Goal: Register for event/course

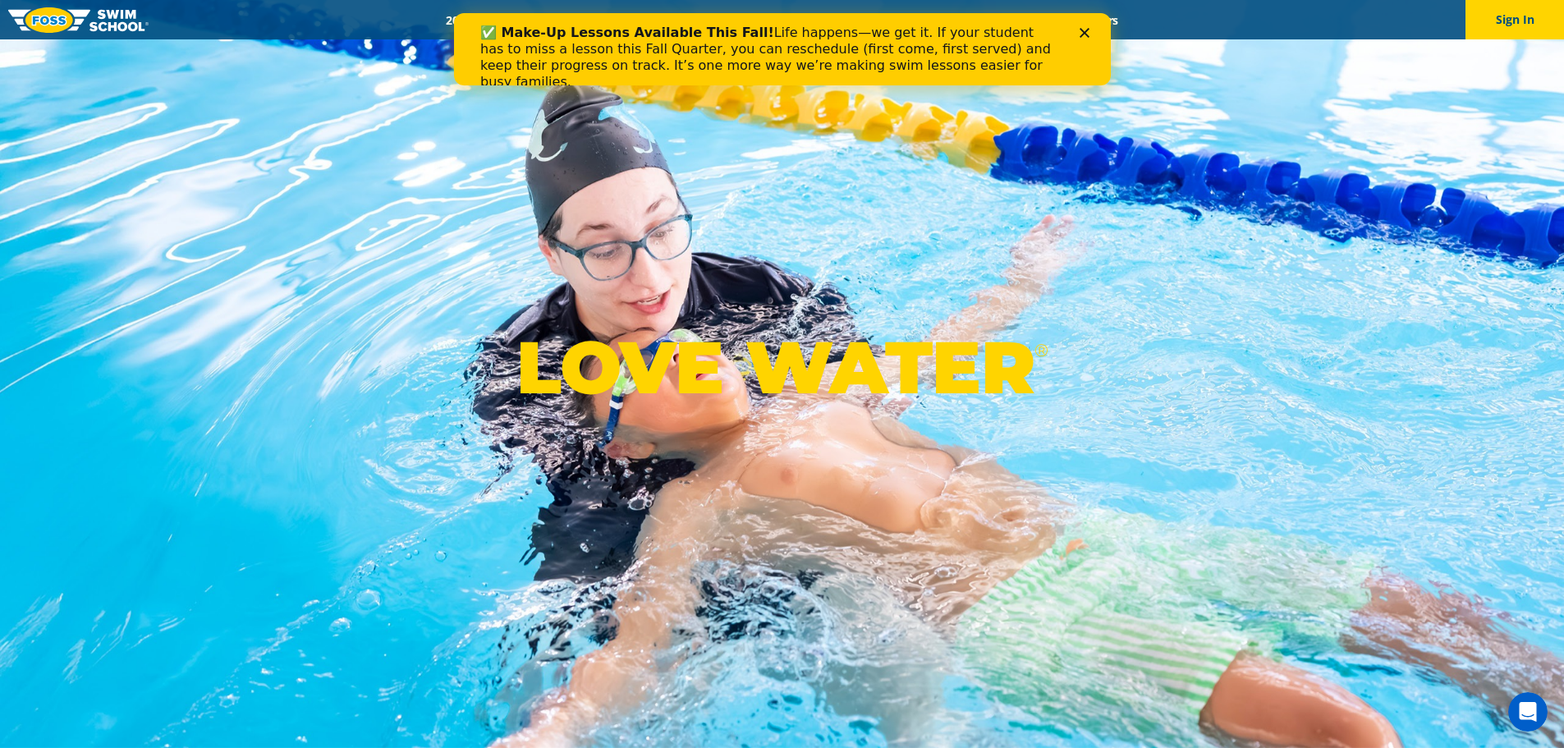
click at [1088, 32] on icon "Close" at bounding box center [1084, 33] width 10 height 10
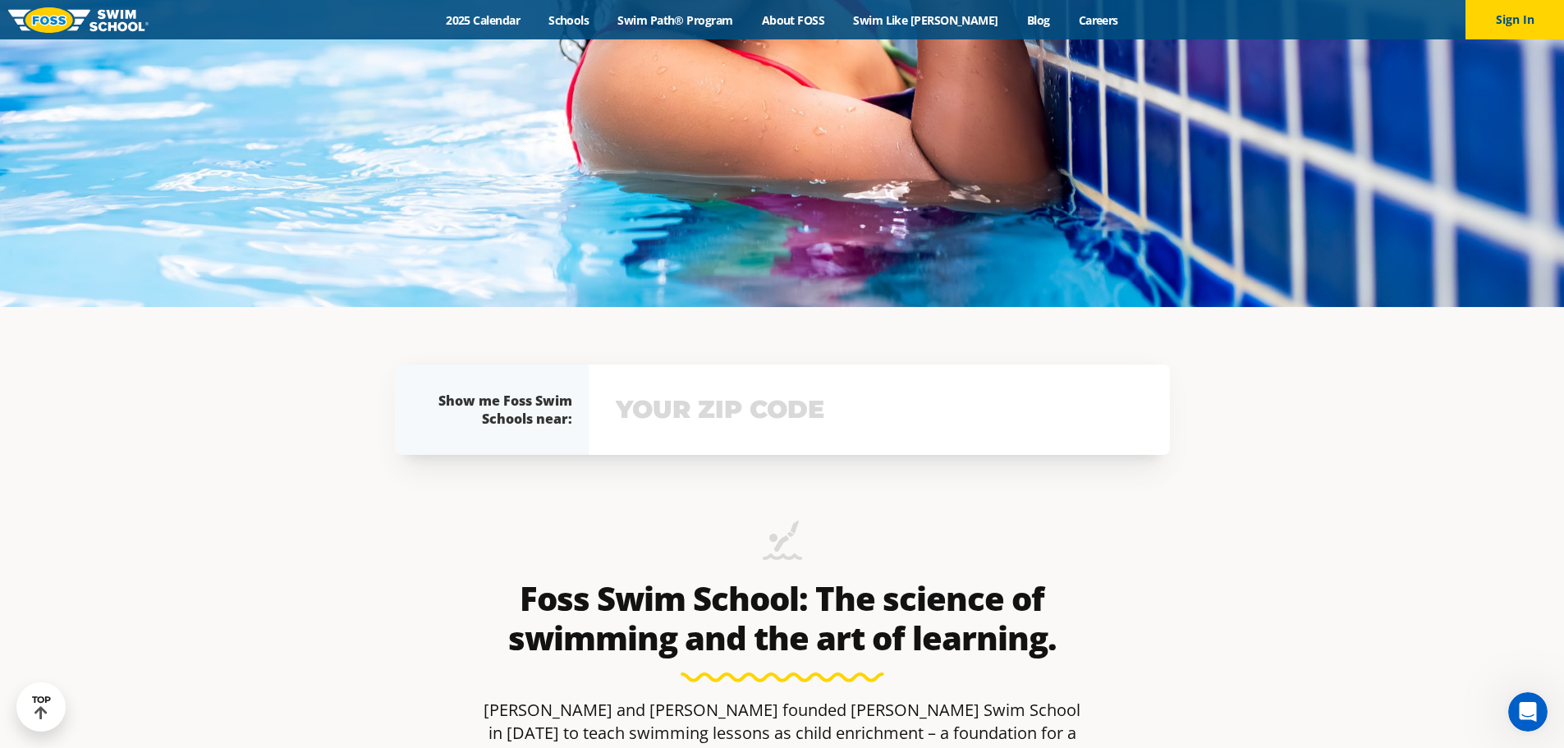
click at [742, 430] on input "text" at bounding box center [879, 410] width 535 height 48
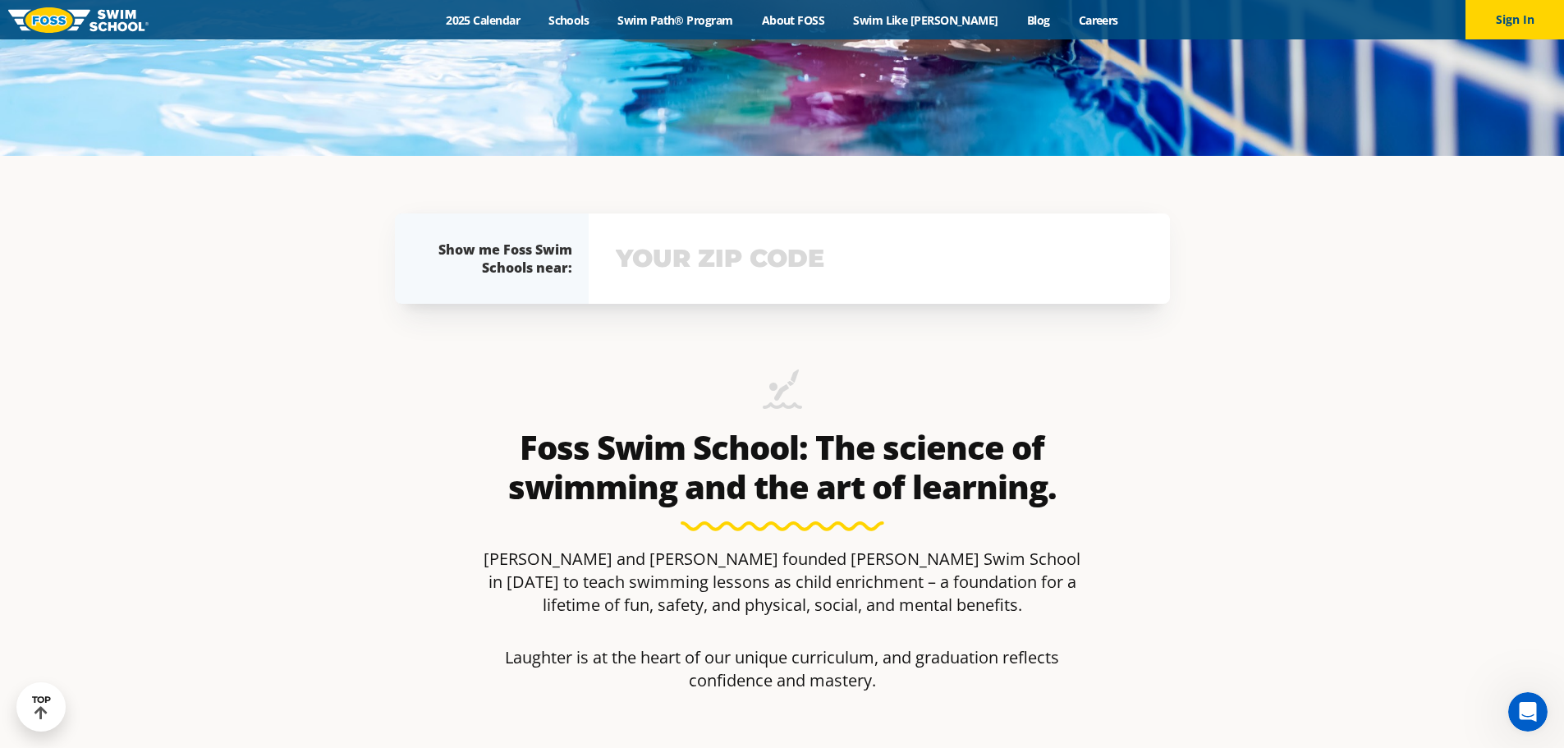
scroll to position [723, 0]
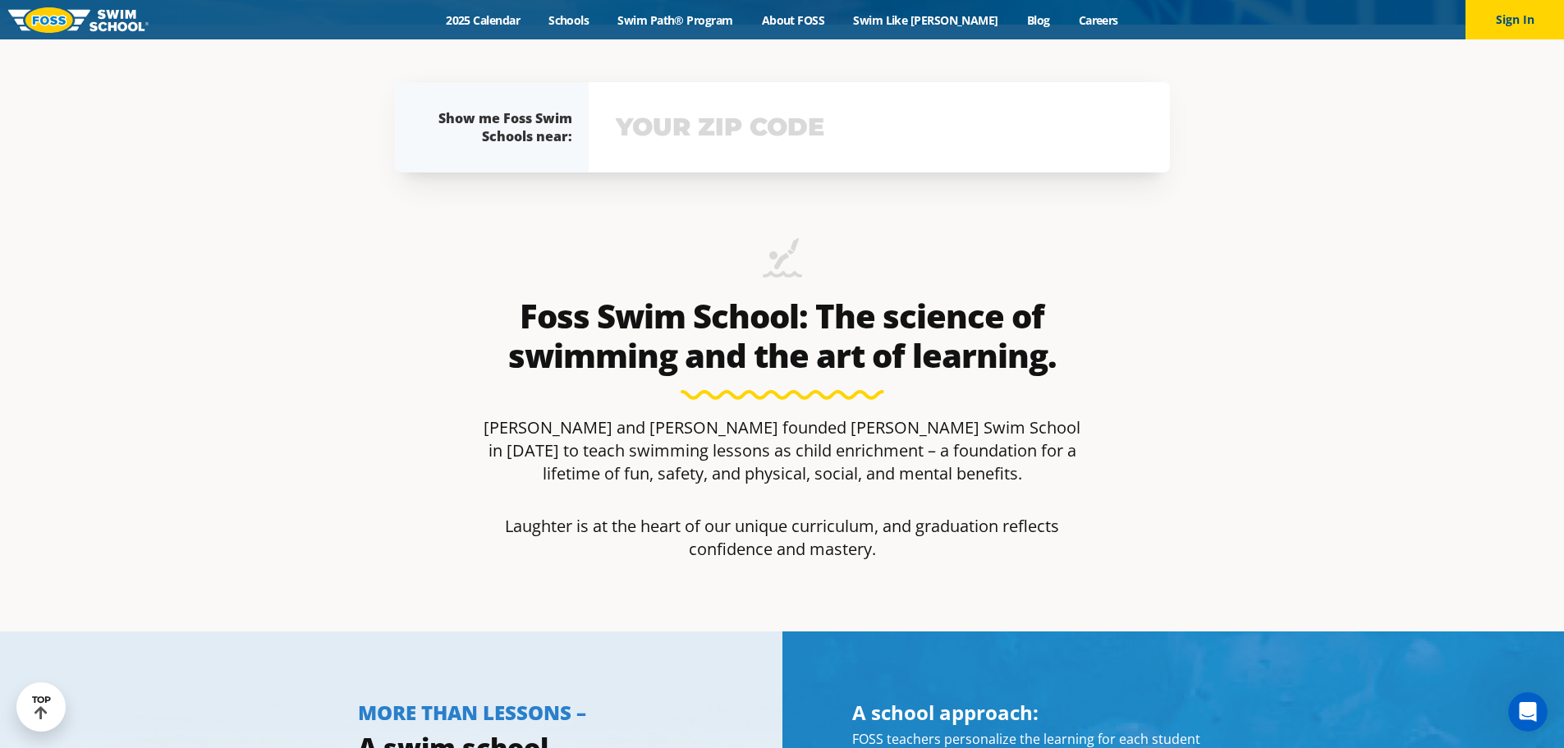
click at [739, 424] on p "[PERSON_NAME] and [PERSON_NAME] founded [PERSON_NAME] Swim School in [DATE] to …" at bounding box center [782, 450] width 611 height 69
click at [754, 121] on input "text" at bounding box center [879, 127] width 535 height 48
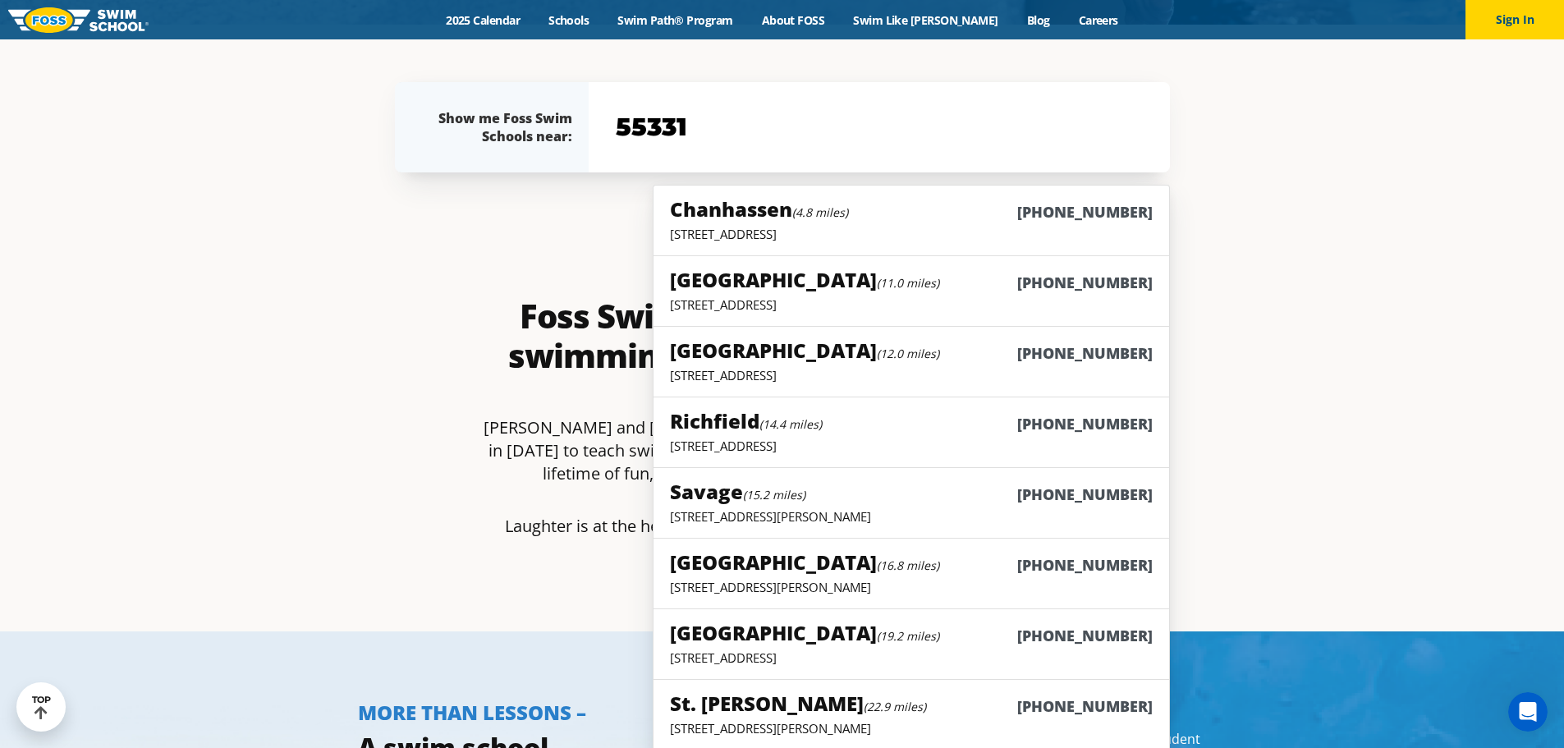
type input "55331"
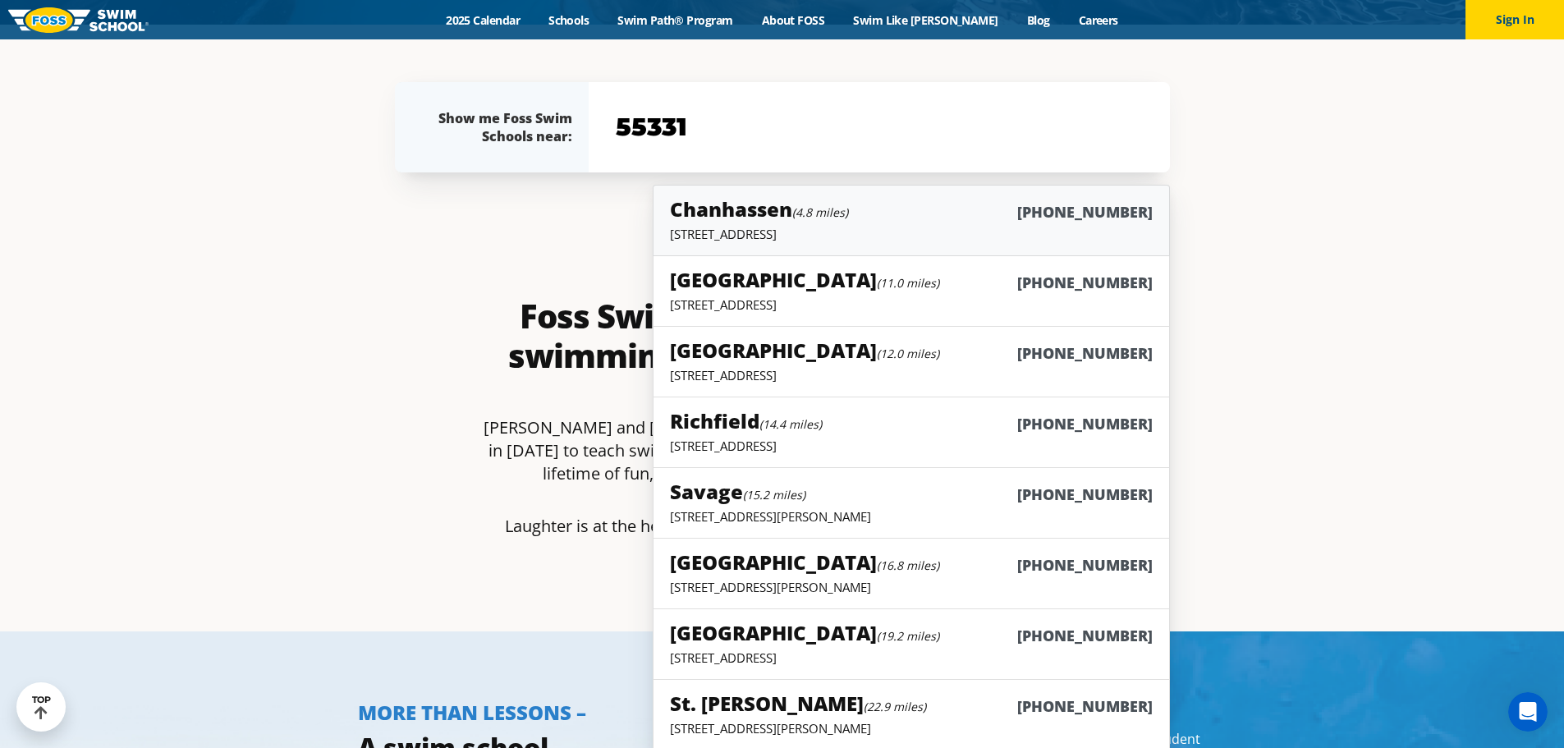
click at [919, 232] on p "421 Lake Drive, Chanhassen , MN 55317" at bounding box center [911, 234] width 482 height 16
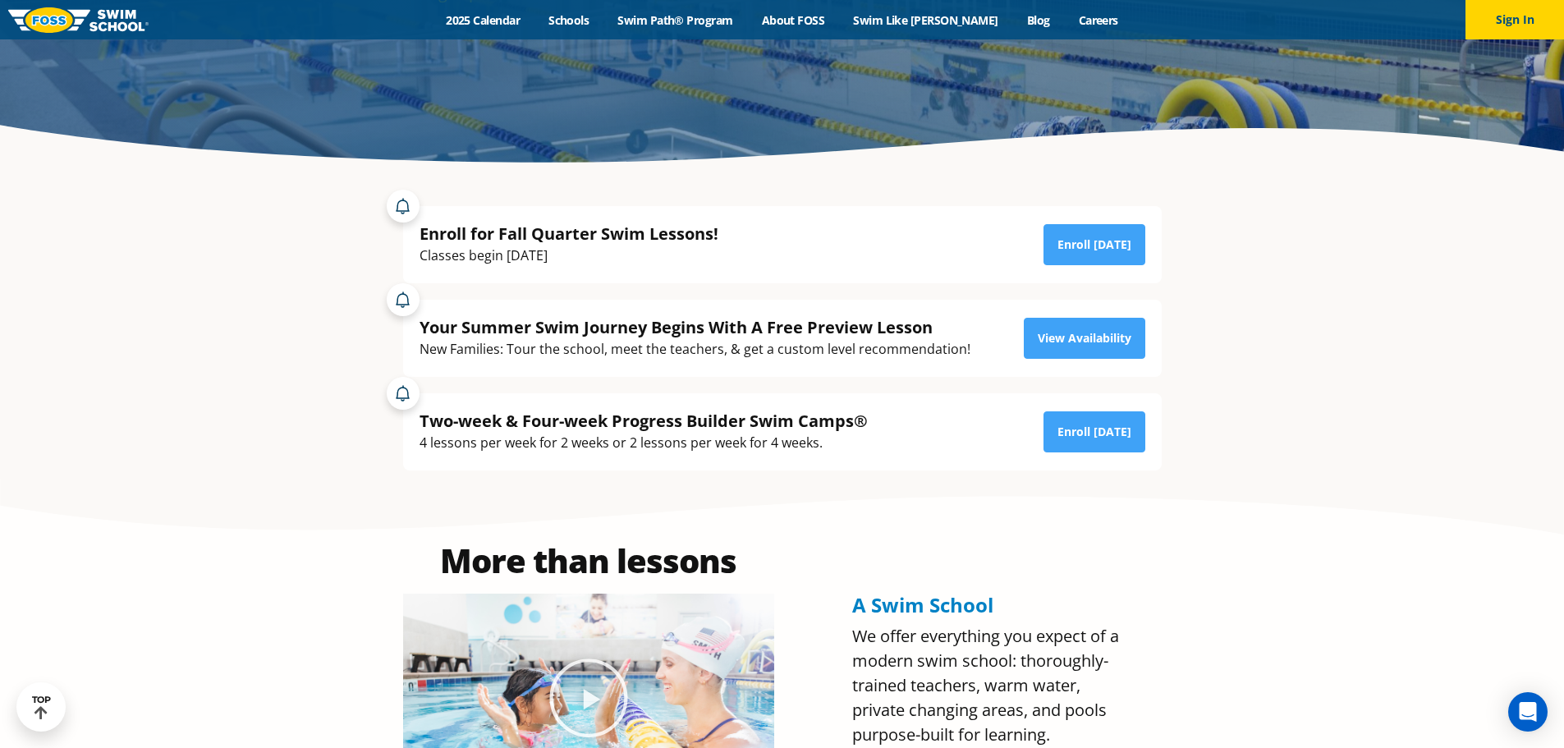
scroll to position [301, 0]
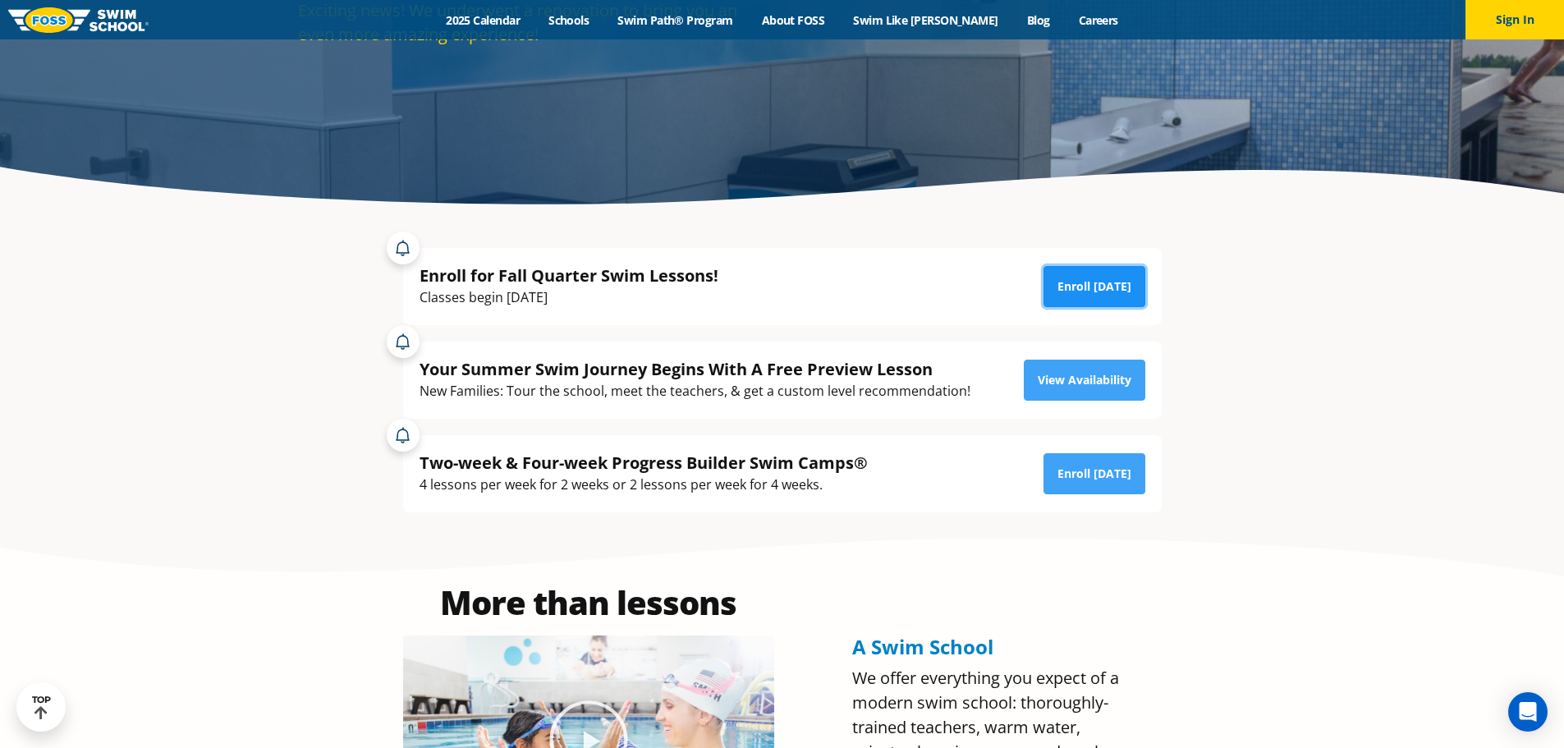
click at [1083, 293] on link "Enroll [DATE]" at bounding box center [1094, 286] width 102 height 41
